Goal: Task Accomplishment & Management: Use online tool/utility

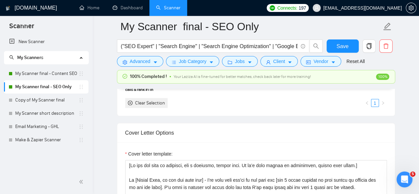
scroll to position [44, 0]
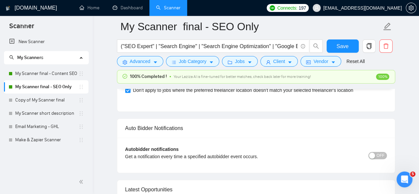
scroll to position [1506, 0]
click at [58, 74] on link "My Scanner final - Content SEO" at bounding box center [46, 73] width 63 height 13
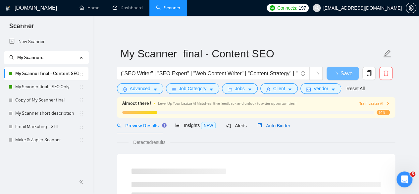
click at [262, 124] on span "Auto Bidder" at bounding box center [273, 125] width 33 height 5
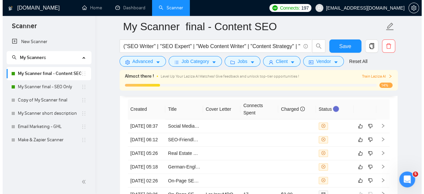
scroll to position [1714, 0]
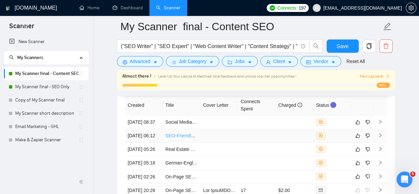
click at [194, 138] on link "SEO-Friendly Real Estate Copywriter Needed" at bounding box center [212, 135] width 94 height 5
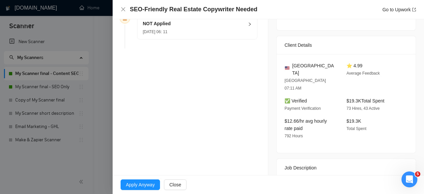
scroll to position [138, 0]
click at [230, 140] on div "Opportunity Details Created: 20 Aug, 2025 06:11 Scanner: My Scanner final - Con…" at bounding box center [191, 96] width 156 height 431
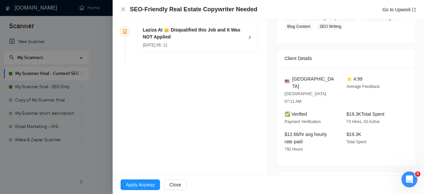
scroll to position [124, 0]
